Goal: Information Seeking & Learning: Find contact information

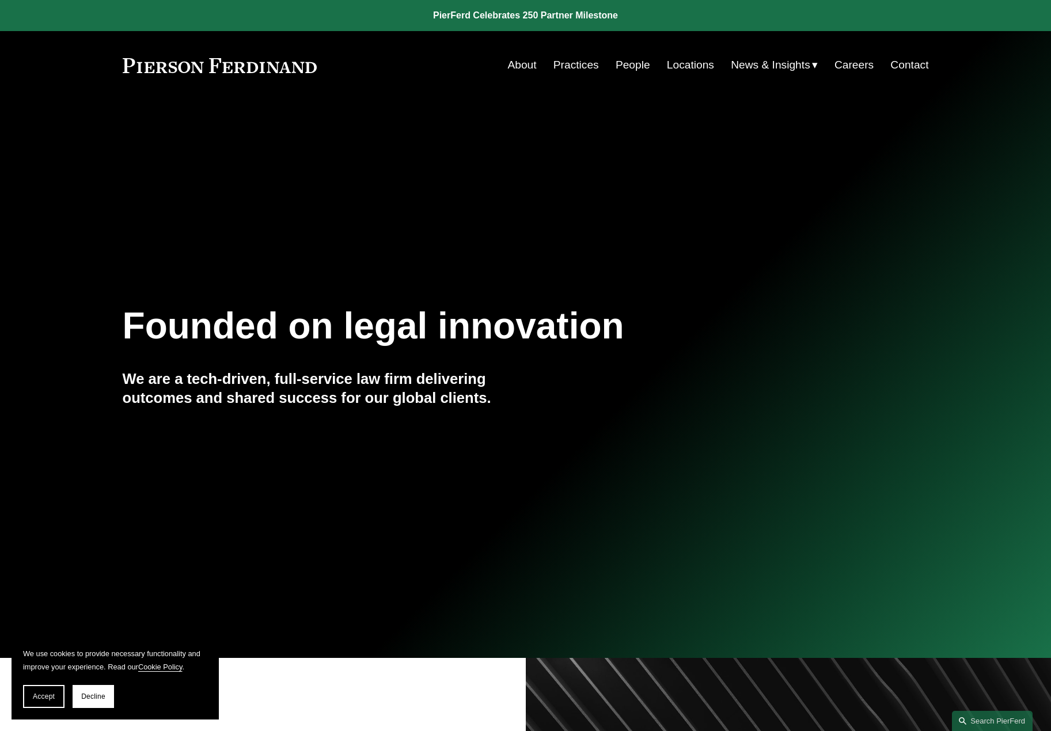
click at [618, 68] on link "People" at bounding box center [632, 65] width 35 height 22
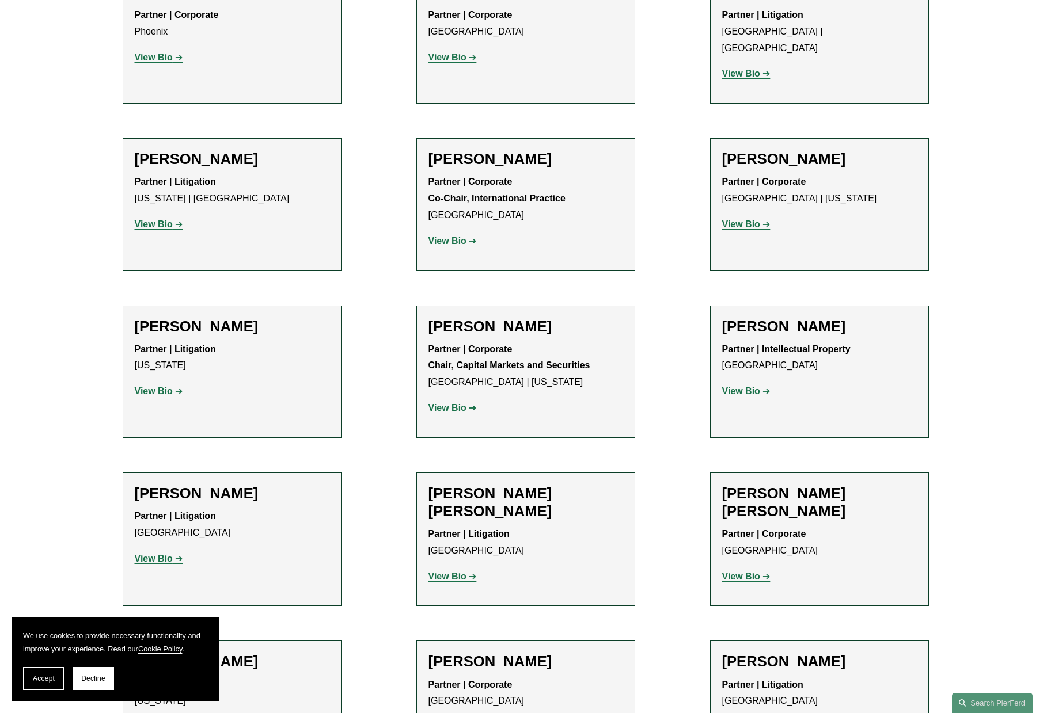
scroll to position [8358, 0]
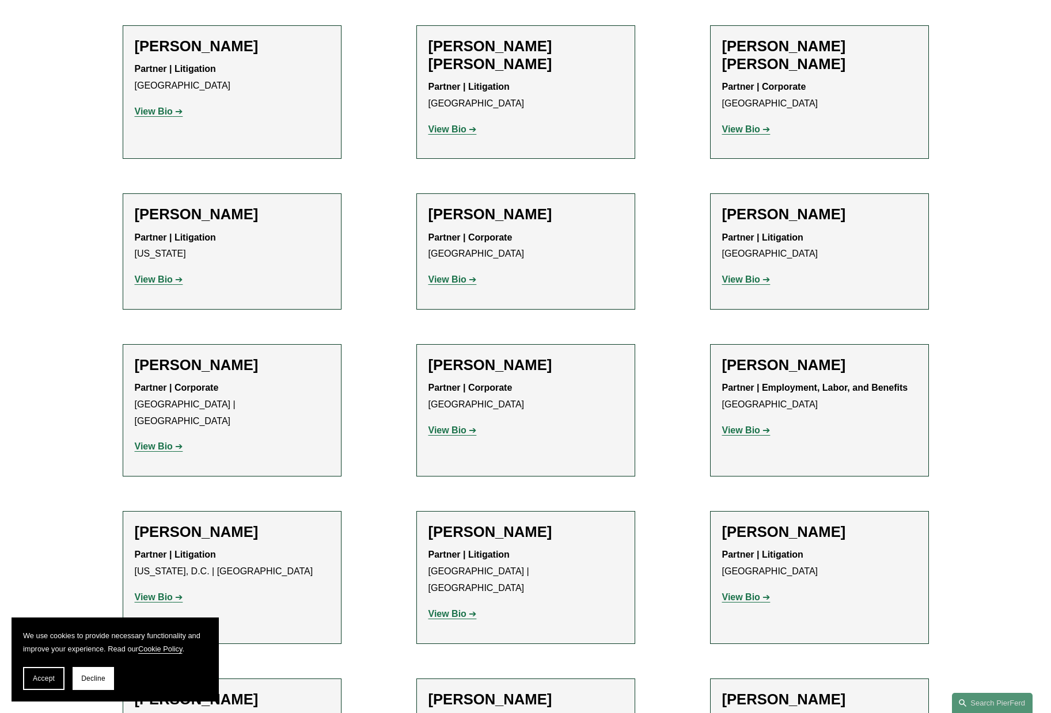
drag, startPoint x: 248, startPoint y: 352, endPoint x: 135, endPoint y: 356, distance: 112.3
copy h2 "Maryam Meseha"
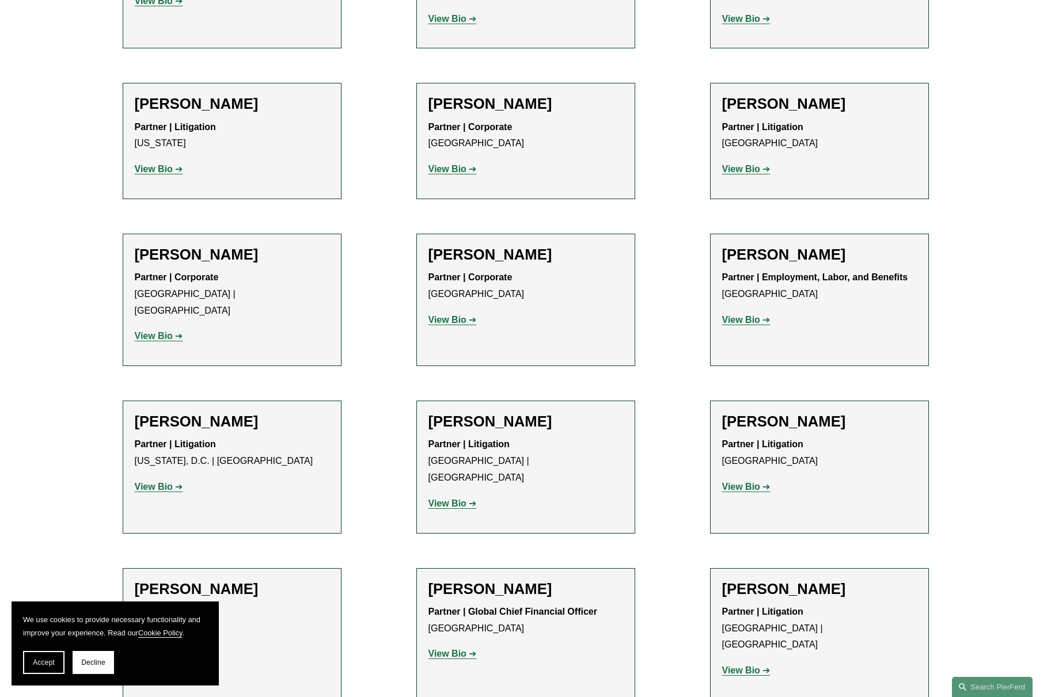
scroll to position [7770, 0]
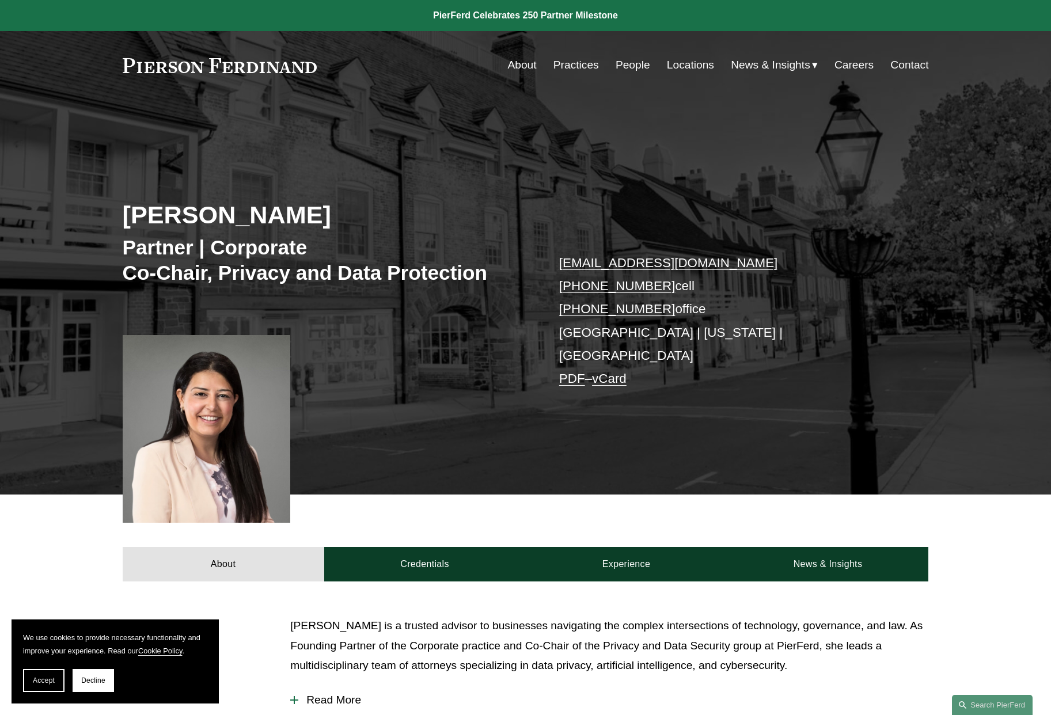
click at [574, 371] on link "PDF" at bounding box center [572, 378] width 26 height 14
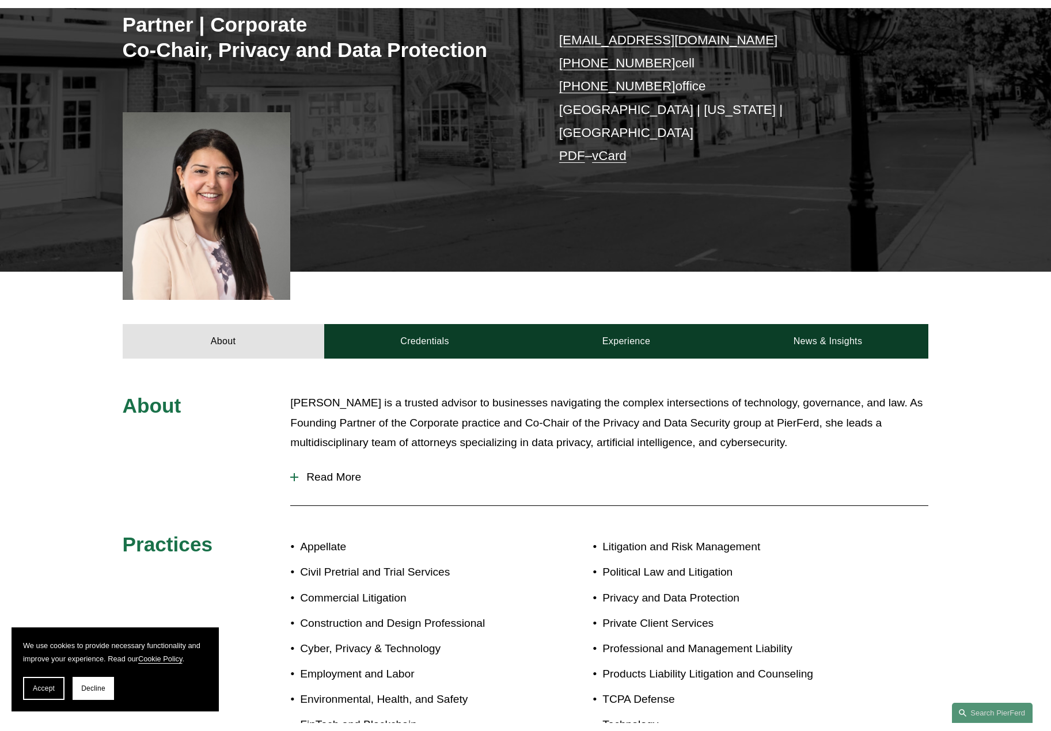
scroll to position [235, 0]
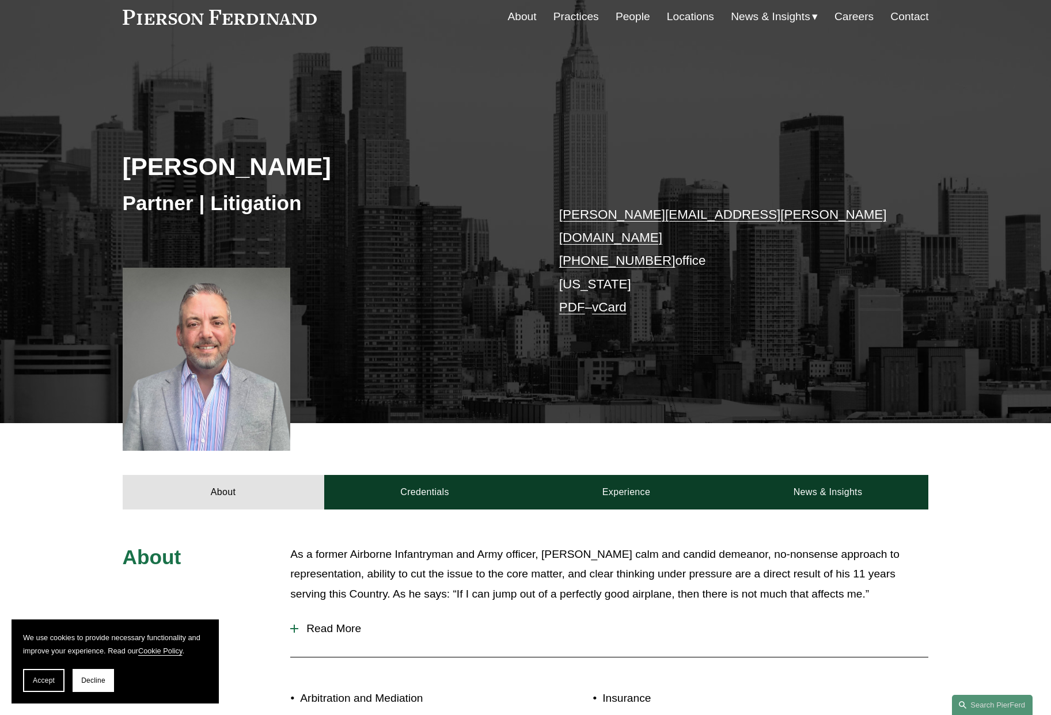
scroll to position [28, 0]
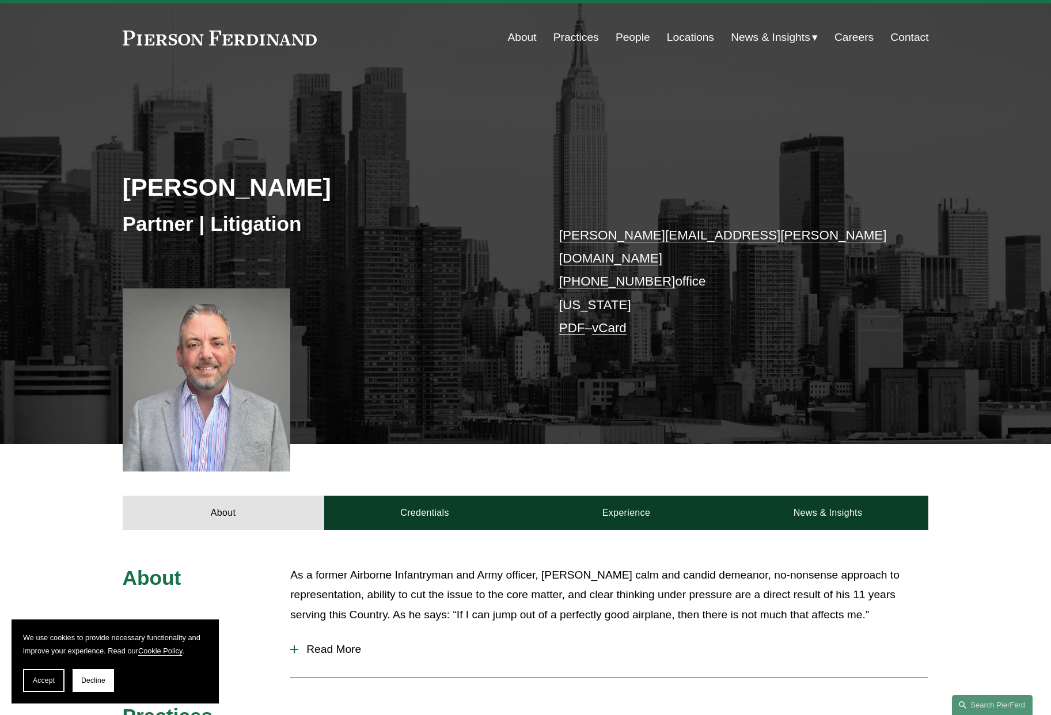
click at [572, 321] on link "PDF" at bounding box center [572, 328] width 26 height 14
